Goal: Communication & Community: Answer question/provide support

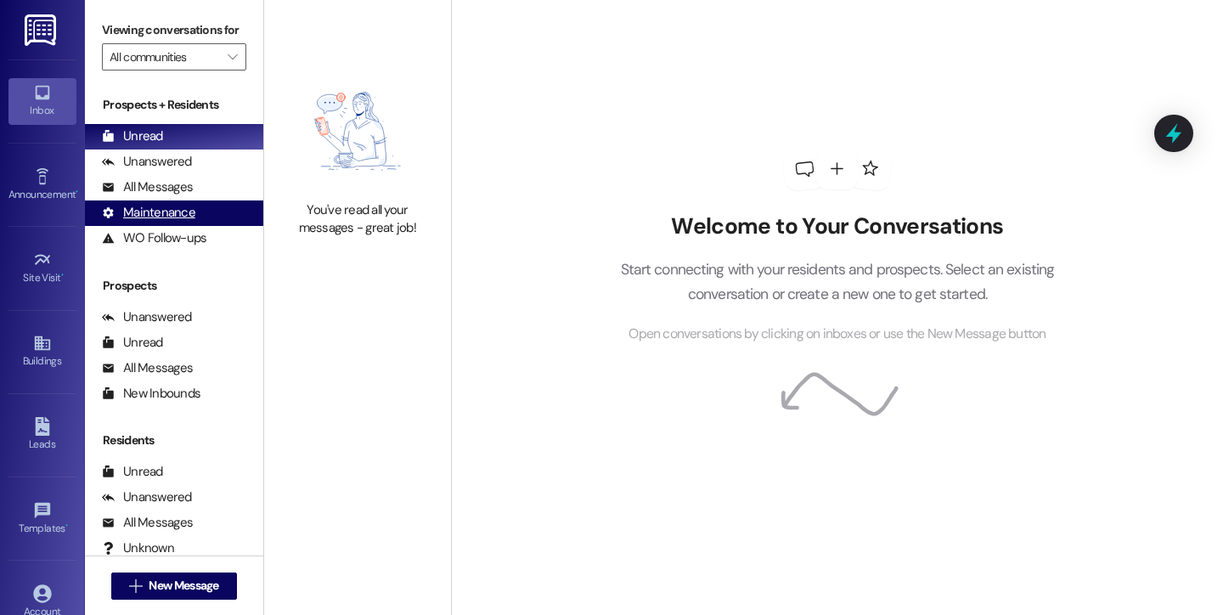
click at [166, 222] on div "Maintenance" at bounding box center [148, 213] width 93 height 18
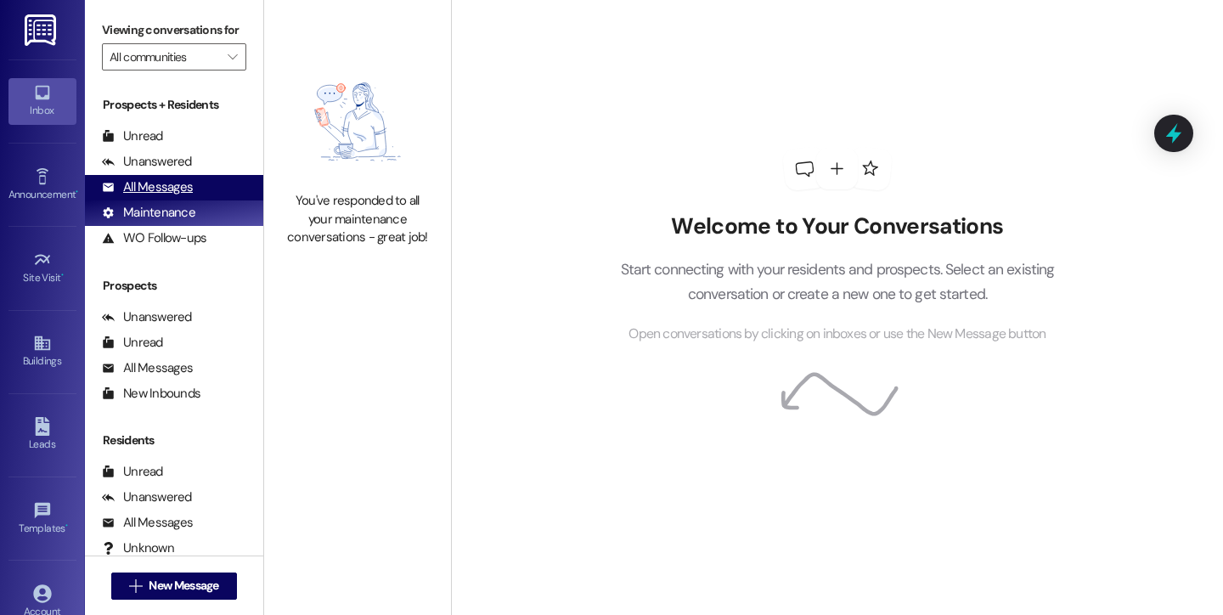
click at [162, 196] on div "All Messages" at bounding box center [147, 187] width 91 height 18
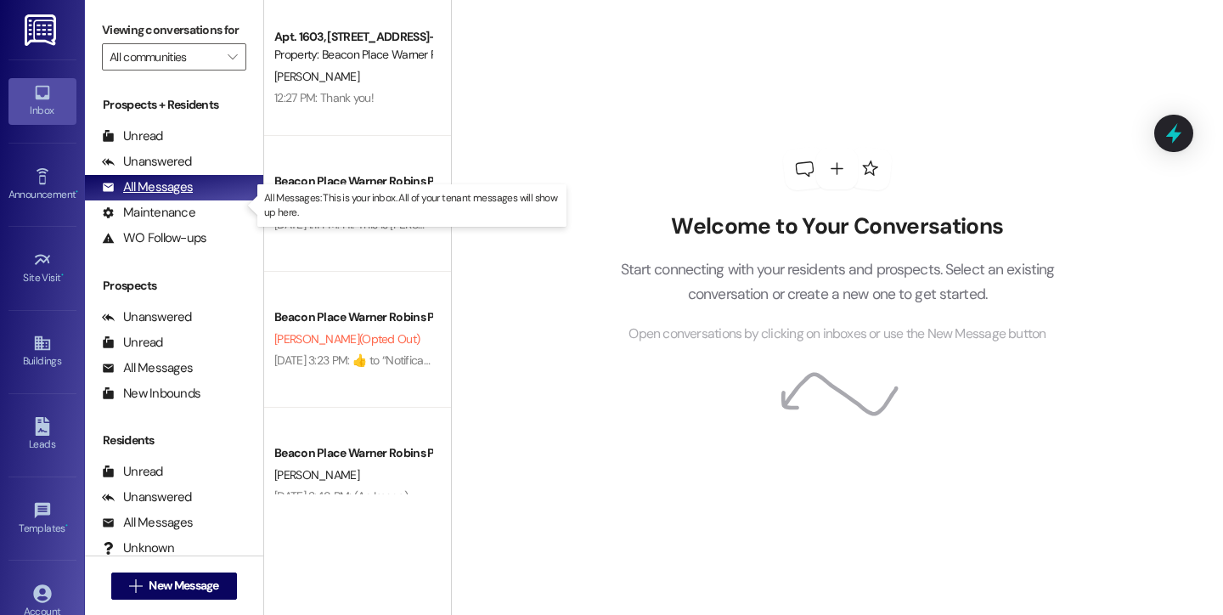
click at [145, 196] on div "All Messages" at bounding box center [147, 187] width 91 height 18
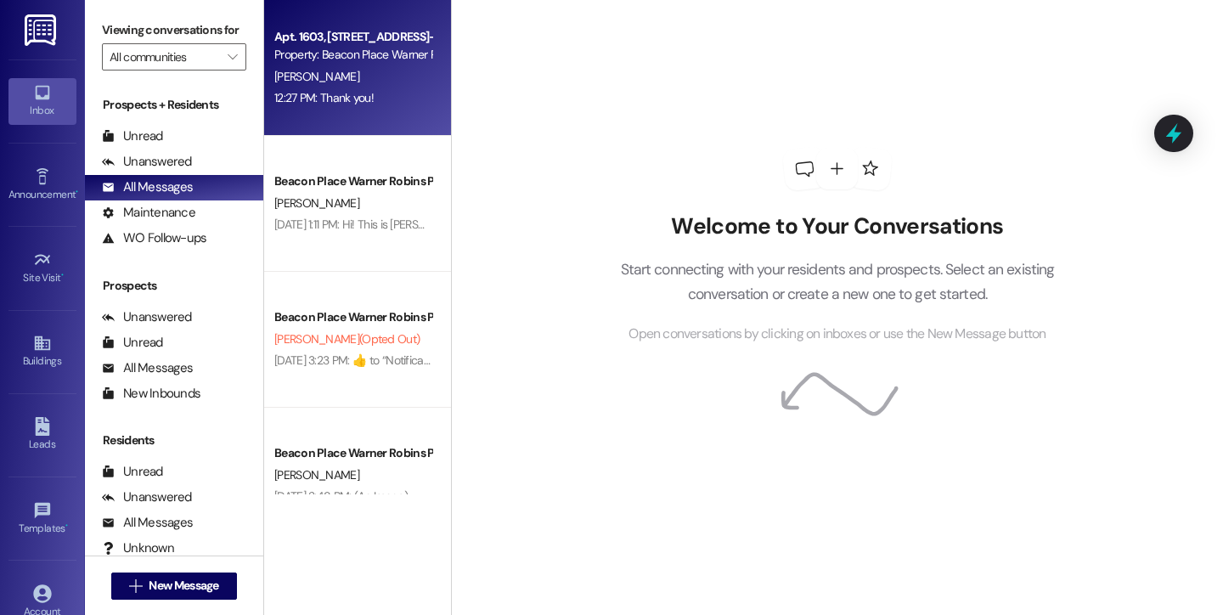
click at [351, 109] on div "12:27 PM: Thank you! 12:27 PM: Thank you!" at bounding box center [353, 97] width 160 height 21
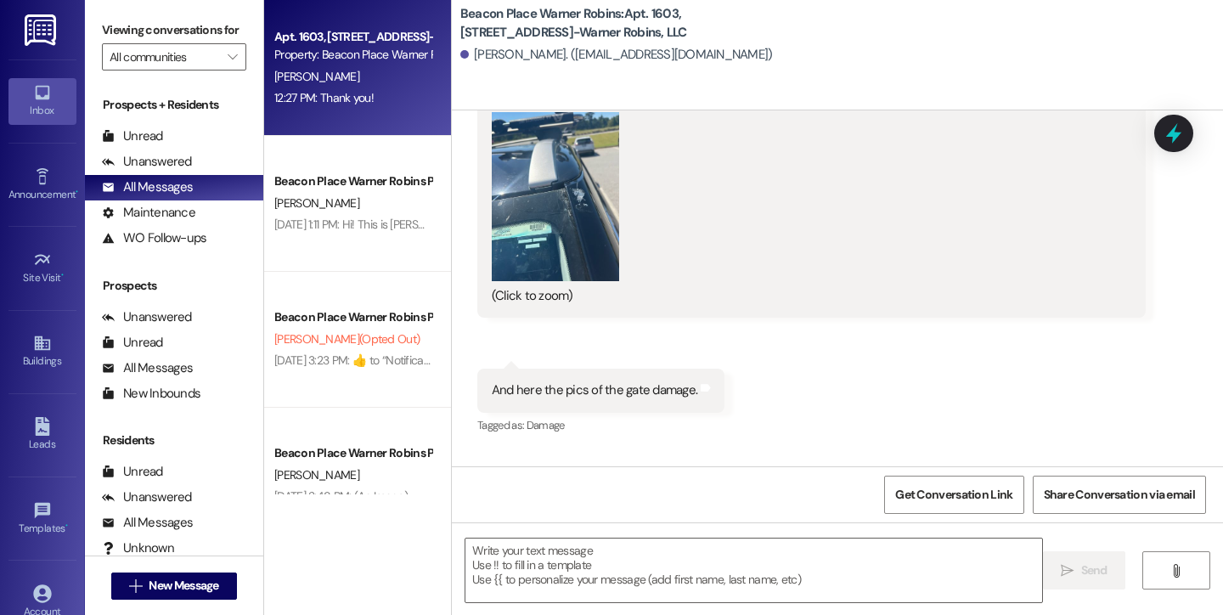
scroll to position [9490, 0]
click at [566, 166] on button "Zoom image" at bounding box center [555, 196] width 127 height 170
